Goal: Task Accomplishment & Management: Manage account settings

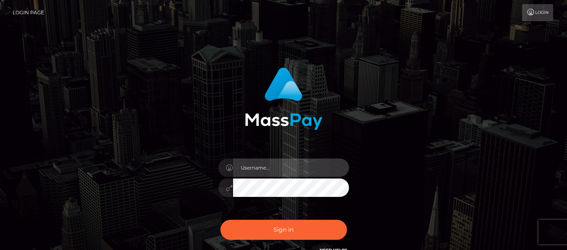
click at [252, 168] on input "text" at bounding box center [291, 168] width 116 height 18
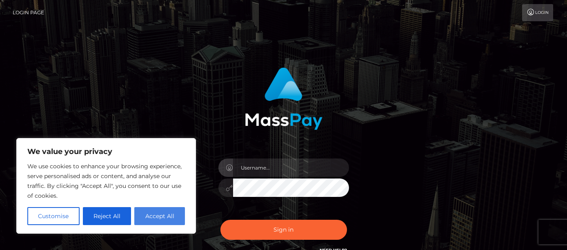
click at [162, 214] on button "Accept All" at bounding box center [159, 216] width 51 height 18
checkbox input "true"
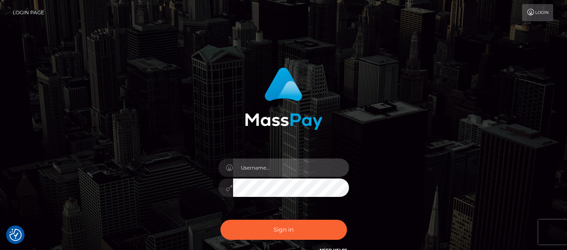
click at [254, 172] on input "text" at bounding box center [291, 168] width 116 height 18
type input "[PERSON_NAME][EMAIL_ADDRESS][DOMAIN_NAME]"
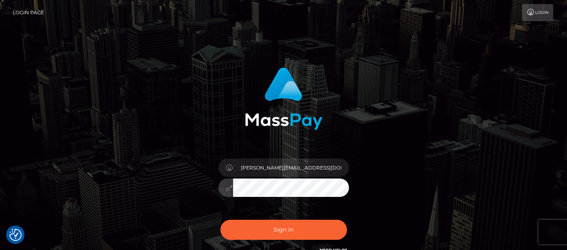
click at [221, 220] on button "Sign in" at bounding box center [284, 230] width 127 height 20
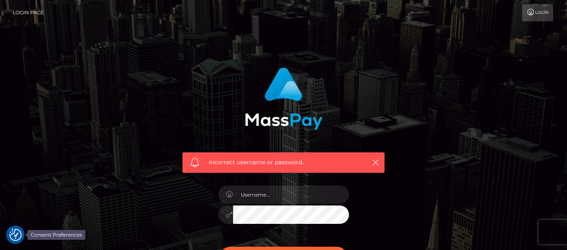
click at [14, 232] on img "Consent Preferences" at bounding box center [15, 235] width 12 height 12
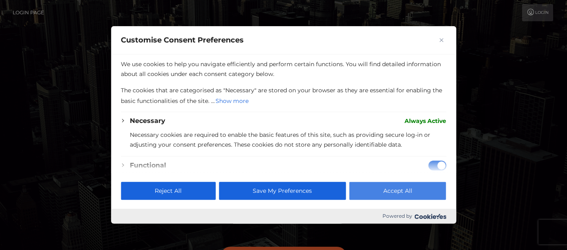
click at [396, 189] on button "Accept All" at bounding box center [398, 191] width 97 height 18
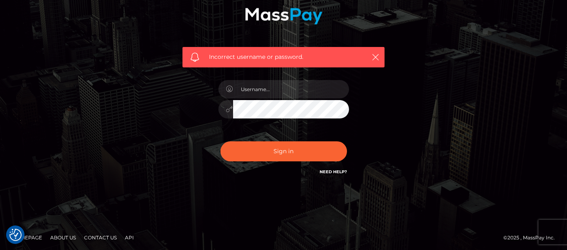
scroll to position [107, 0]
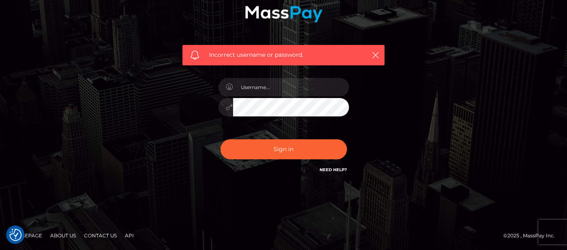
click at [32, 234] on link "Homepage" at bounding box center [27, 235] width 36 height 13
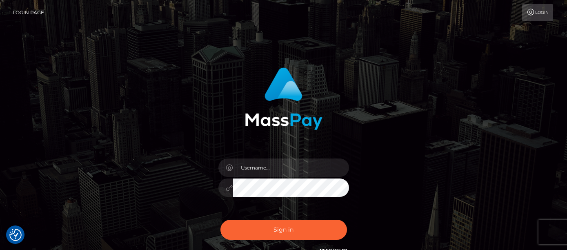
checkbox input "true"
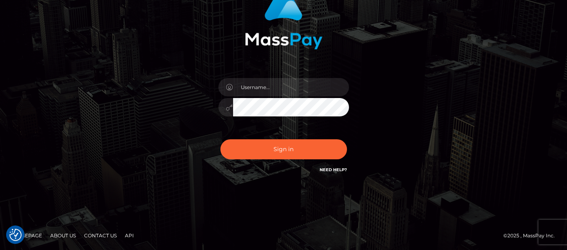
scroll to position [80, 0]
click at [555, 233] on div "© 2025 , MassPay Inc." at bounding box center [533, 235] width 58 height 9
click at [552, 229] on footer "Homepage About Us Contact Us API © 2025 , MassPay Inc." at bounding box center [283, 235] width 567 height 29
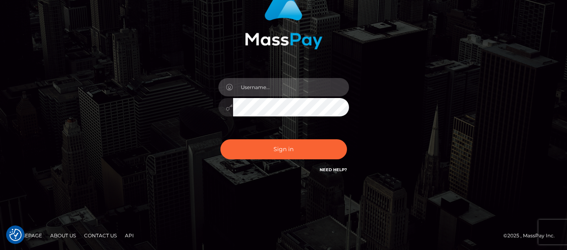
click at [266, 89] on input "text" at bounding box center [291, 87] width 116 height 18
type input "[PERSON_NAME][EMAIL_ADDRESS][DOMAIN_NAME]"
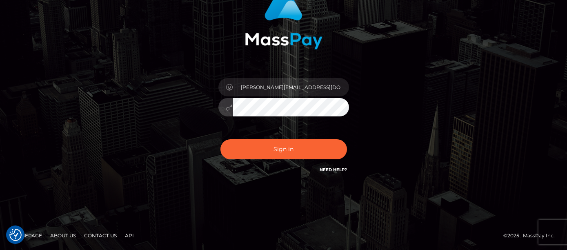
click at [221, 139] on button "Sign in" at bounding box center [284, 149] width 127 height 20
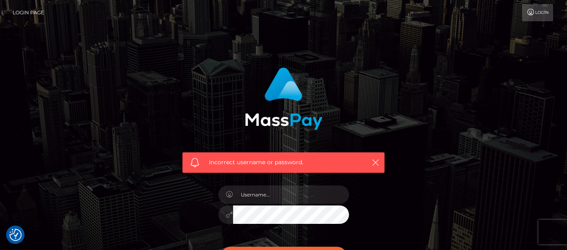
click at [28, 9] on link "Login Page" at bounding box center [28, 12] width 31 height 17
